Goal: Use online tool/utility: Utilize a website feature to perform a specific function

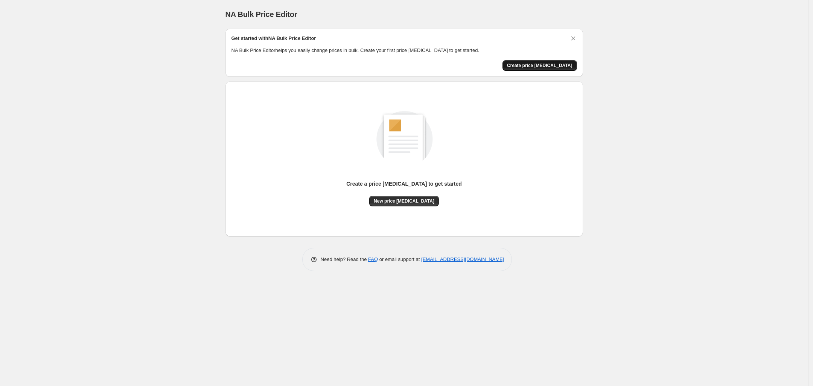
click at [533, 70] on button "Create price [MEDICAL_DATA]" at bounding box center [539, 65] width 74 height 11
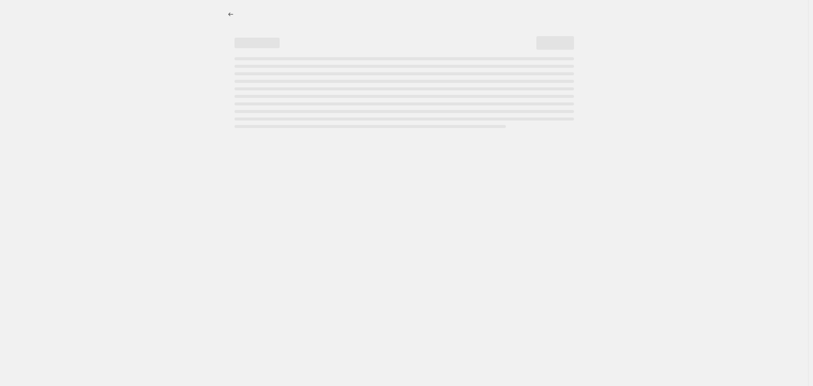
select select "percentage"
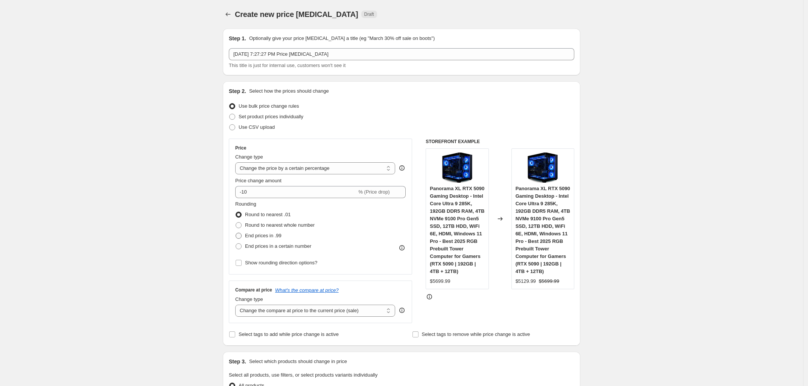
click at [255, 237] on span "End prices in .99" at bounding box center [263, 236] width 36 height 6
click at [236, 233] on input "End prices in .99" at bounding box center [236, 233] width 0 height 0
radio input "true"
click at [270, 184] on label "Price change amount" at bounding box center [258, 181] width 46 height 8
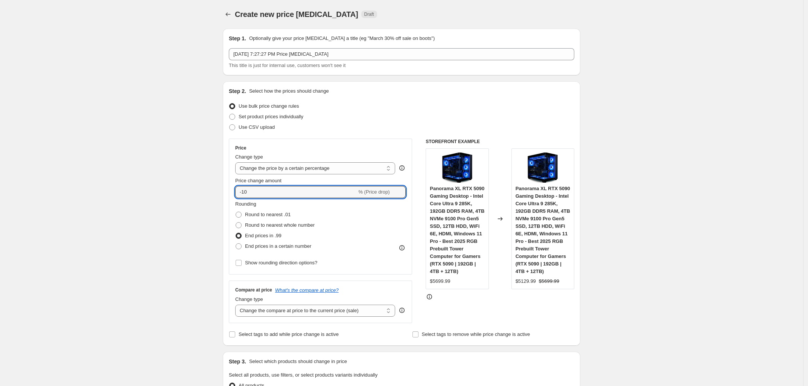
click at [270, 186] on input "-10" at bounding box center [296, 192] width 122 height 12
click at [271, 189] on input "-10" at bounding box center [296, 192] width 122 height 12
type input "-1"
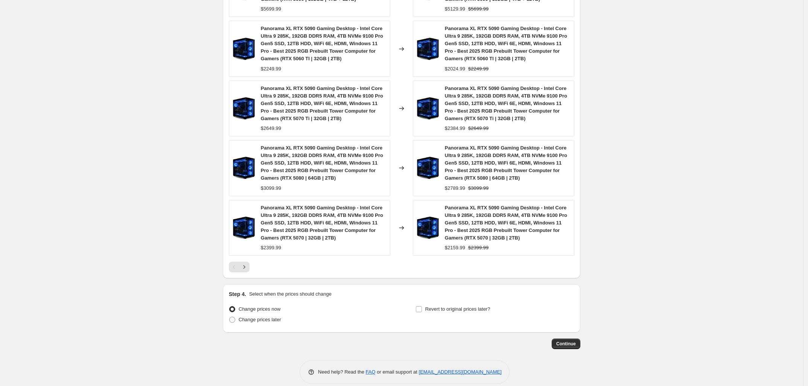
scroll to position [493, 0]
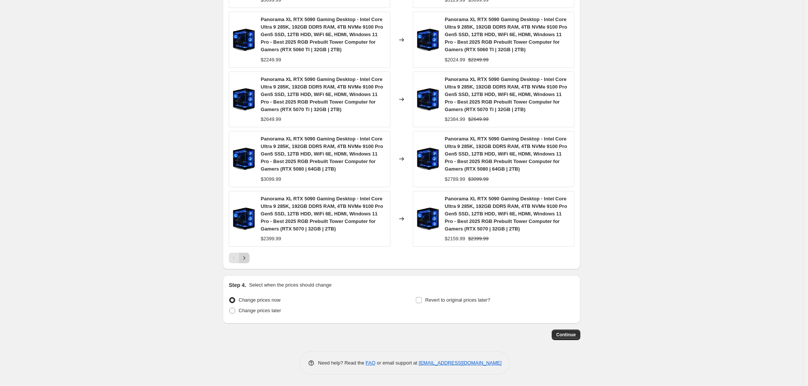
type input "-37"
click at [247, 260] on icon "Next" at bounding box center [244, 258] width 8 height 8
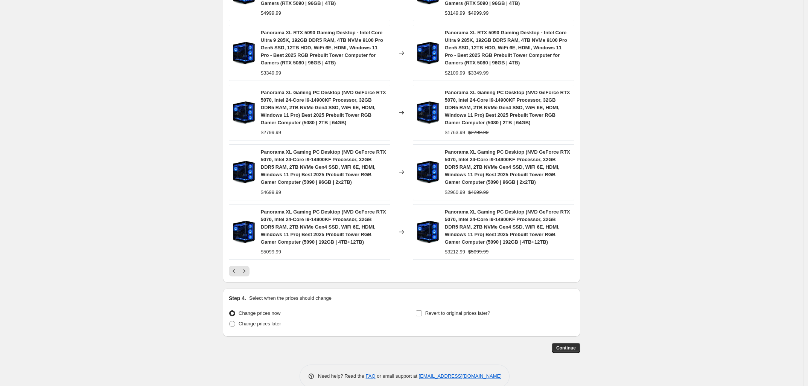
click at [234, 267] on icon "Previous" at bounding box center [234, 271] width 8 height 8
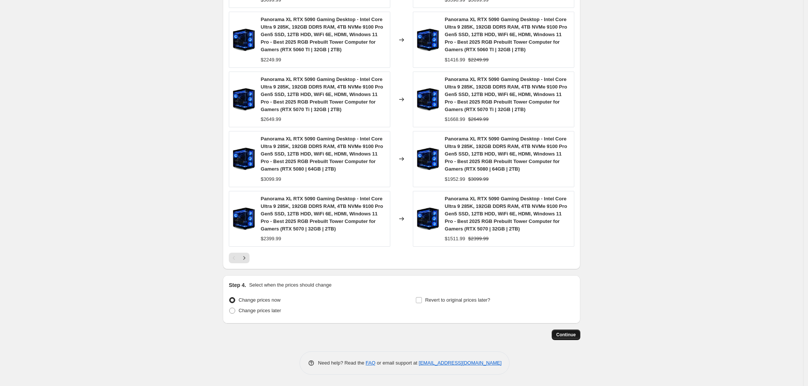
click at [571, 336] on span "Continue" at bounding box center [566, 334] width 20 height 6
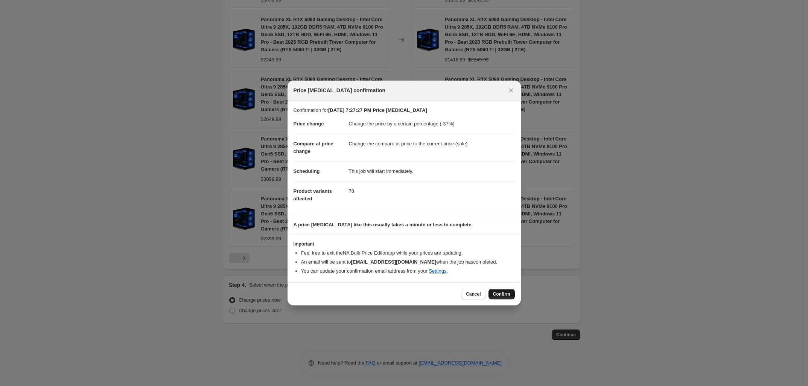
click at [505, 296] on span "Confirm" at bounding box center [501, 294] width 17 height 6
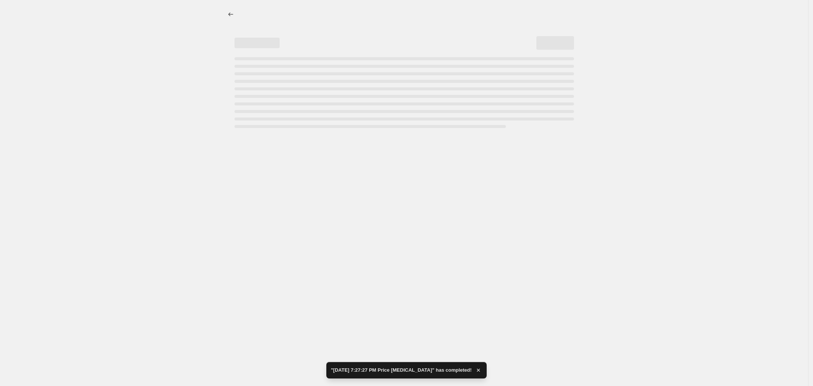
select select "percentage"
